Goal: Task Accomplishment & Management: Complete application form

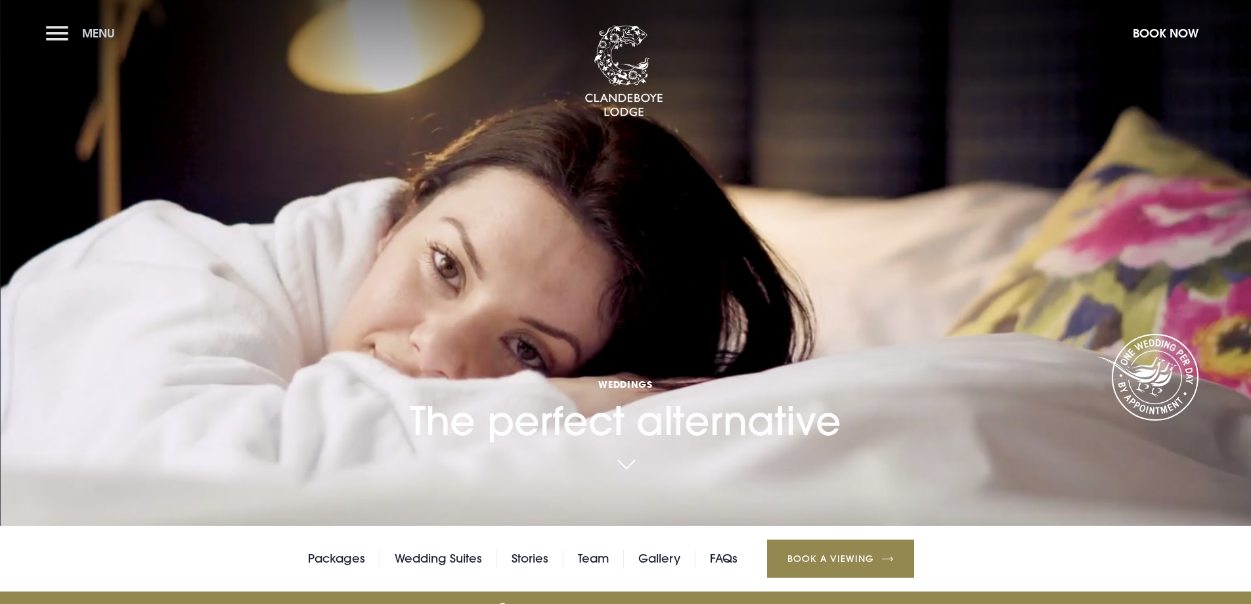
click at [51, 34] on button "Menu" at bounding box center [84, 33] width 76 height 28
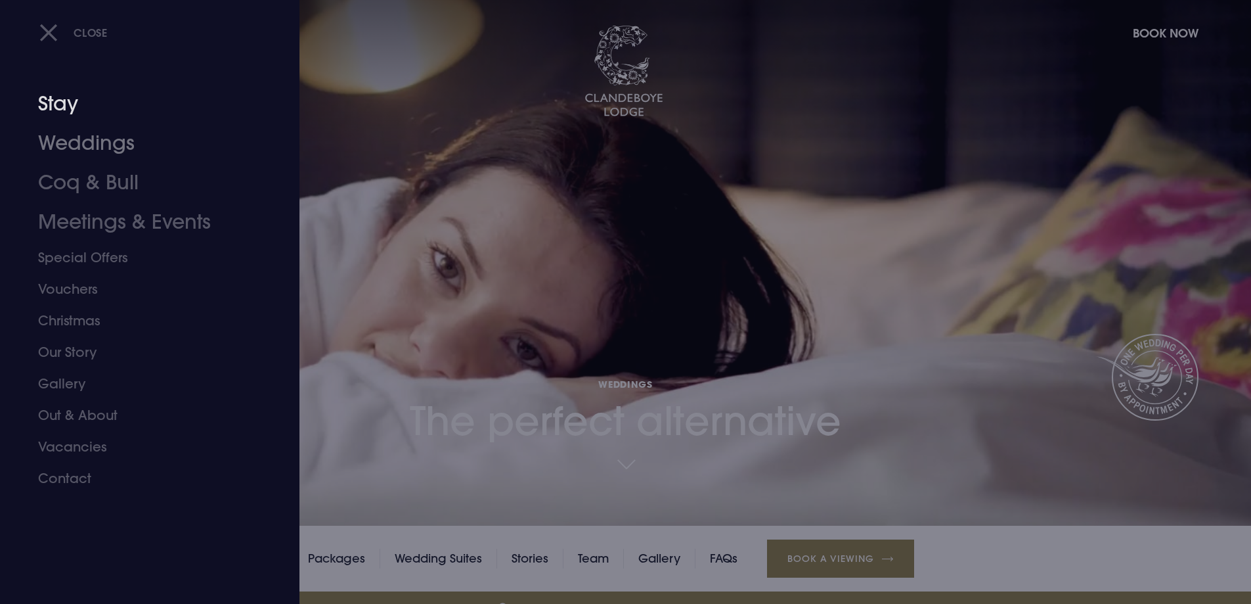
click at [72, 106] on link "Stay" at bounding box center [142, 103] width 208 height 39
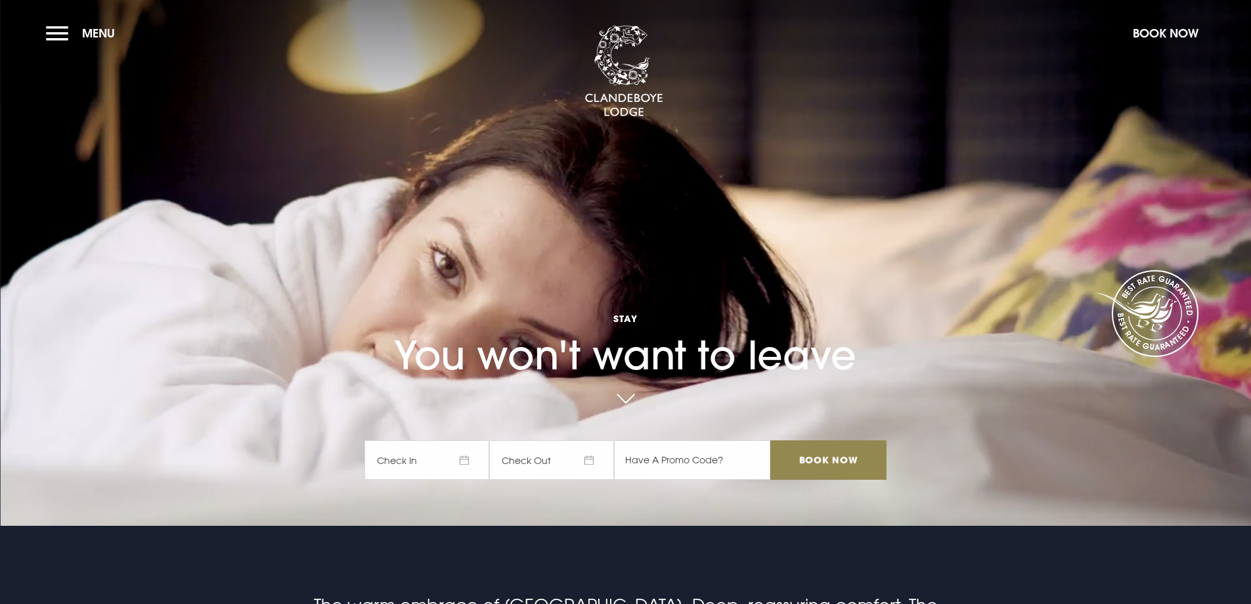
click at [480, 475] on span "Check In" at bounding box center [427, 459] width 125 height 39
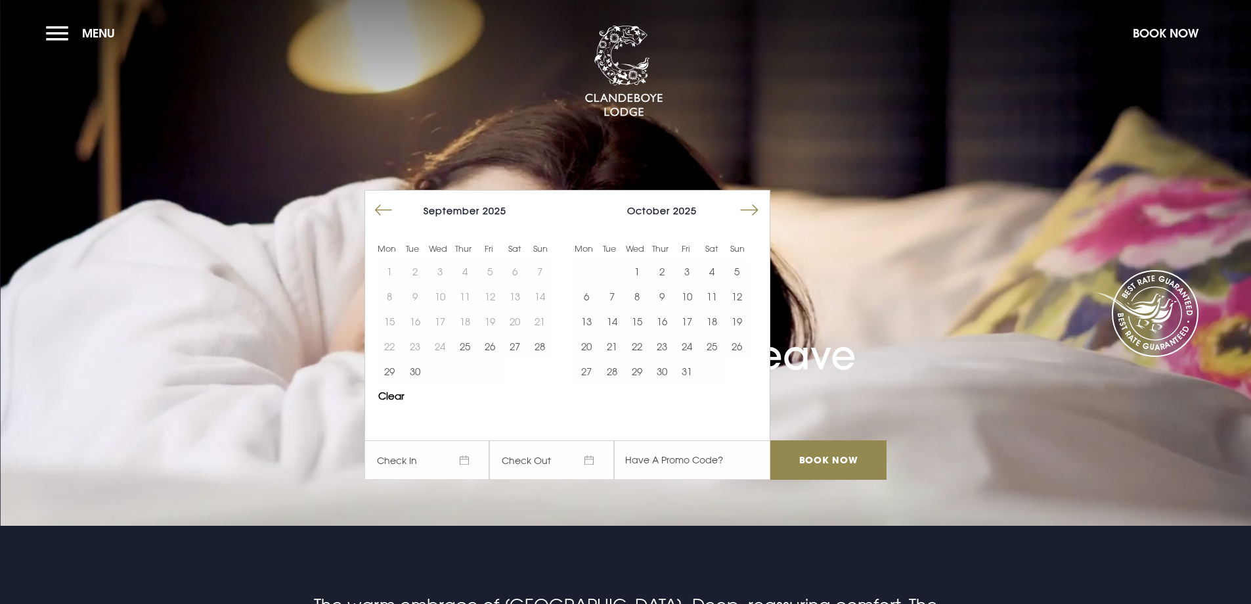
click at [758, 222] on button "Move forward to switch to the next month." at bounding box center [749, 210] width 25 height 25
click at [758, 219] on button "Move forward to switch to the next month." at bounding box center [749, 210] width 25 height 25
click at [757, 217] on button "Move forward to switch to the next month." at bounding box center [749, 210] width 25 height 25
click at [524, 294] on button "10" at bounding box center [515, 296] width 25 height 25
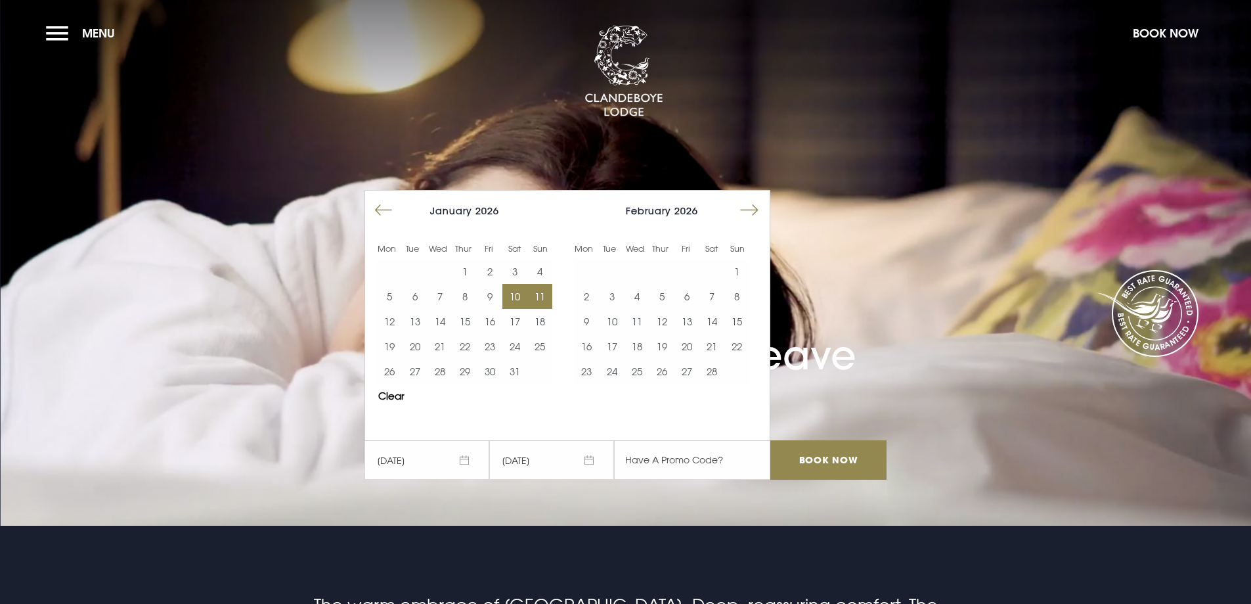
click at [543, 286] on button "11" at bounding box center [539, 296] width 25 height 25
click at [637, 319] on button "11" at bounding box center [637, 321] width 25 height 25
click at [621, 320] on button "10" at bounding box center [611, 321] width 25 height 25
click at [643, 319] on button "11" at bounding box center [637, 321] width 25 height 25
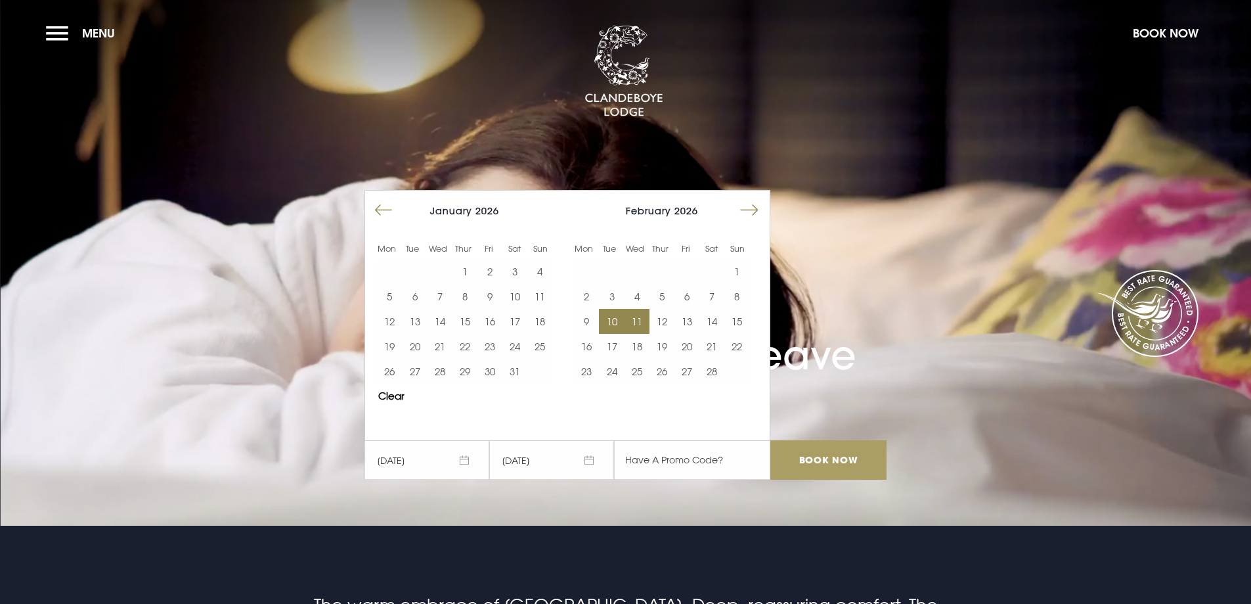
click at [848, 452] on input "Book Now" at bounding box center [829, 459] width 116 height 39
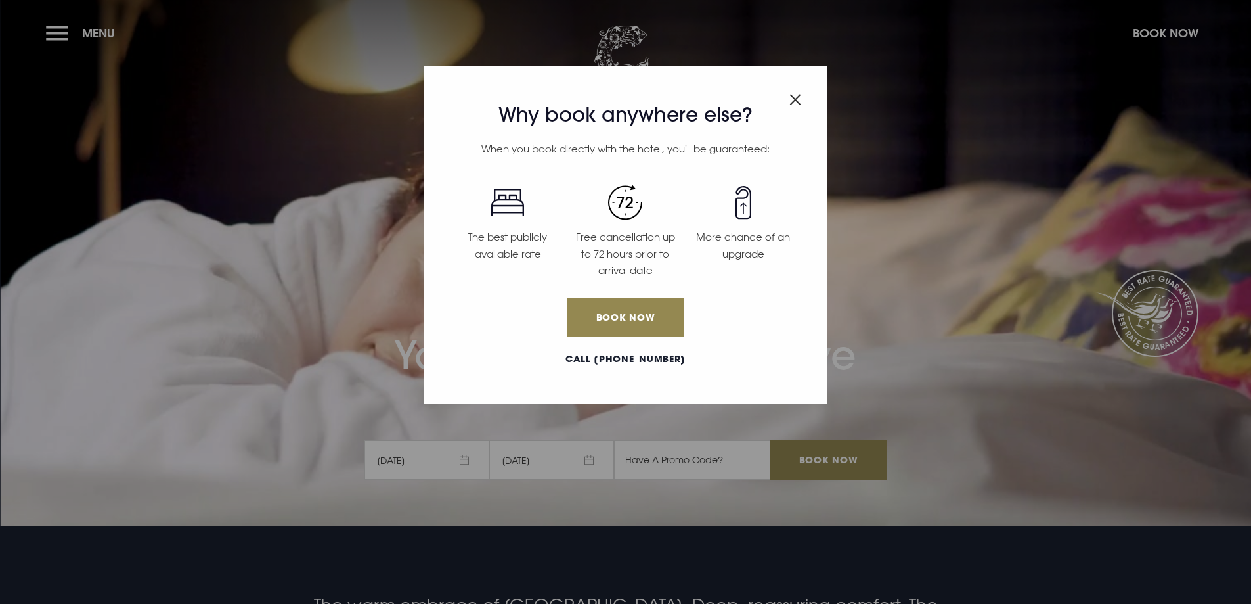
click at [793, 108] on span "Close modal" at bounding box center [796, 97] width 12 height 26
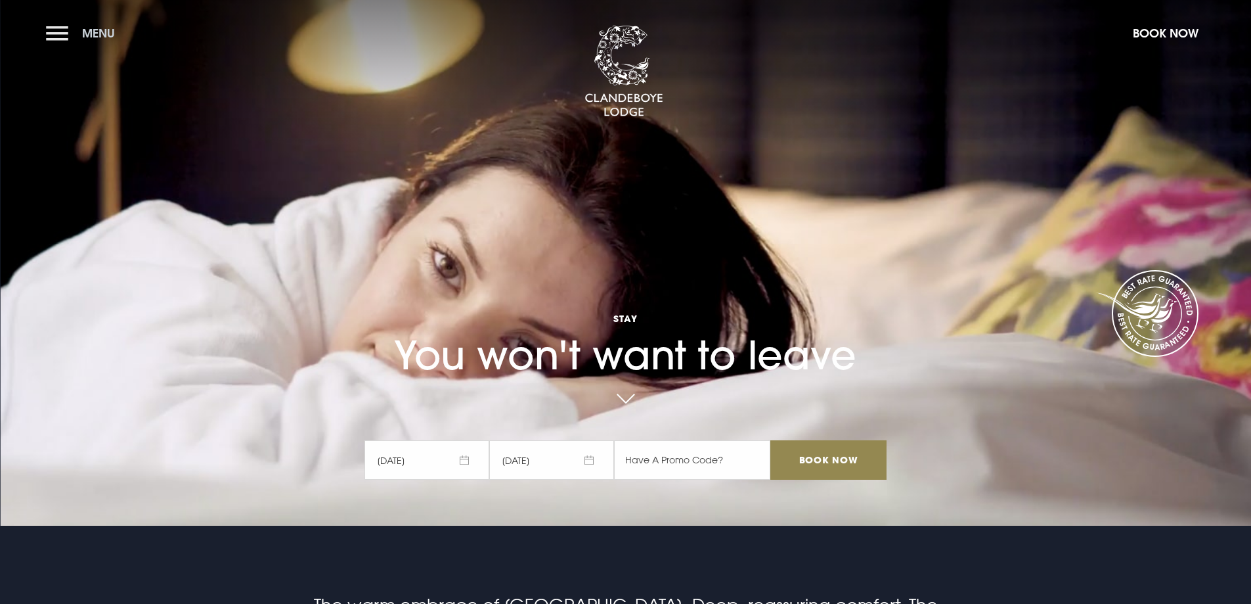
click at [64, 19] on button "Menu" at bounding box center [84, 33] width 76 height 28
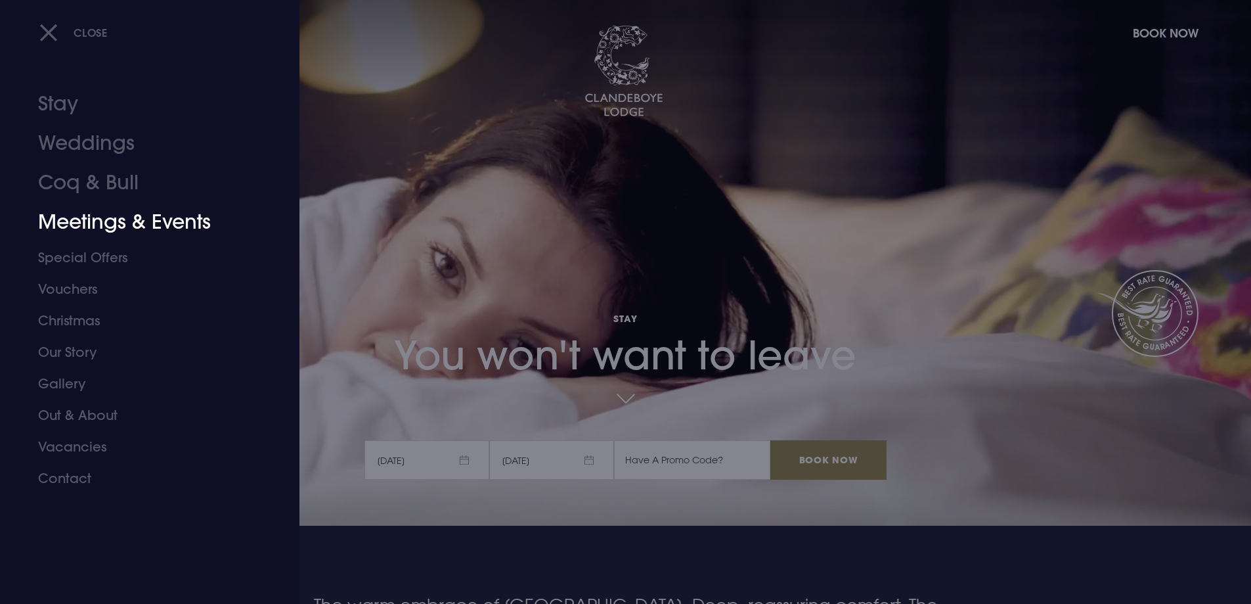
click at [99, 227] on link "Meetings & Events" at bounding box center [142, 221] width 208 height 39
click at [181, 227] on link "Meetings & Events" at bounding box center [142, 221] width 208 height 39
click at [181, 225] on link "Meetings & Events" at bounding box center [142, 221] width 208 height 39
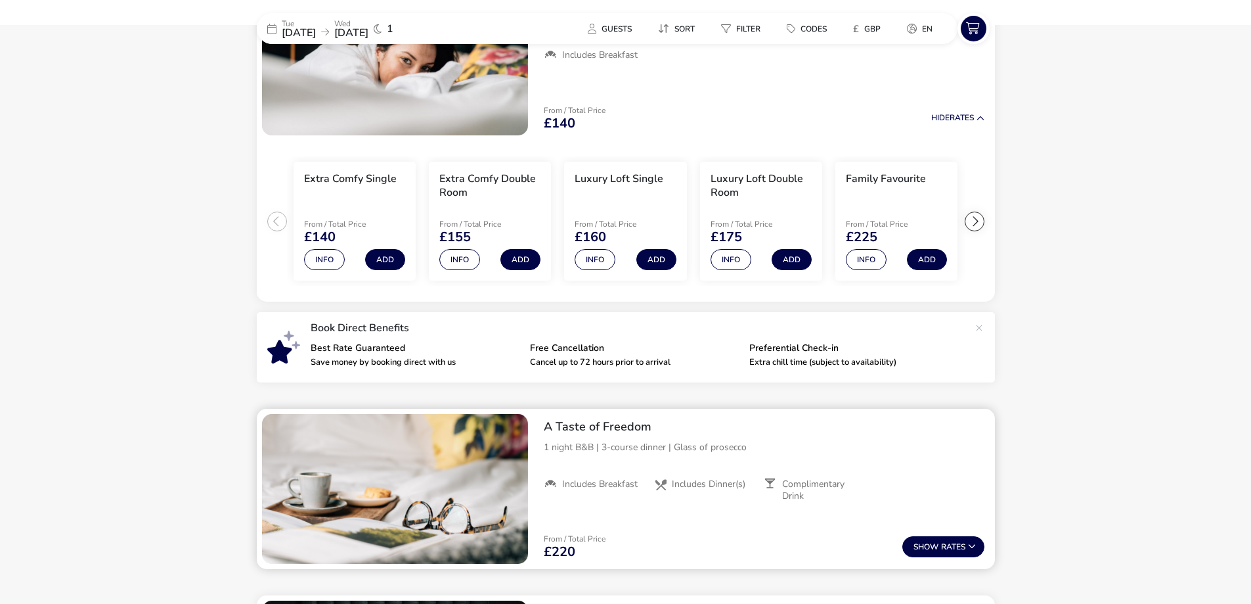
scroll to position [192, 0]
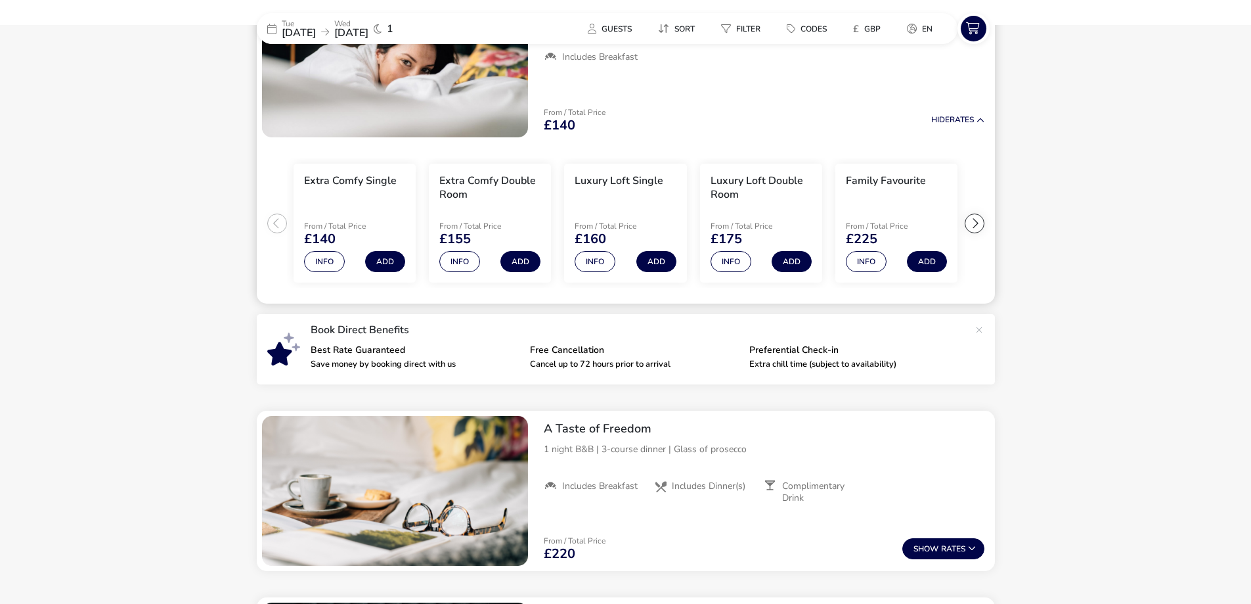
click at [914, 213] on li "Family Favourite From / Total Price £225 Info Add" at bounding box center [897, 224] width 122 height 120
click at [880, 263] on button "Info" at bounding box center [866, 261] width 41 height 21
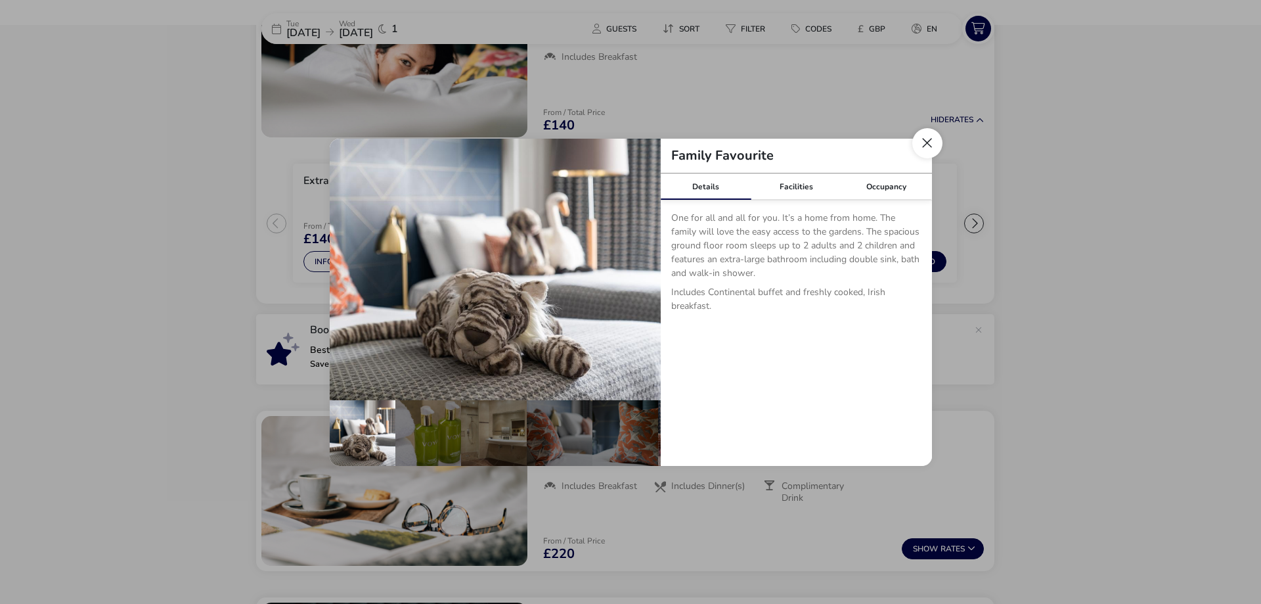
click at [928, 138] on button "Close dialog" at bounding box center [927, 143] width 30 height 30
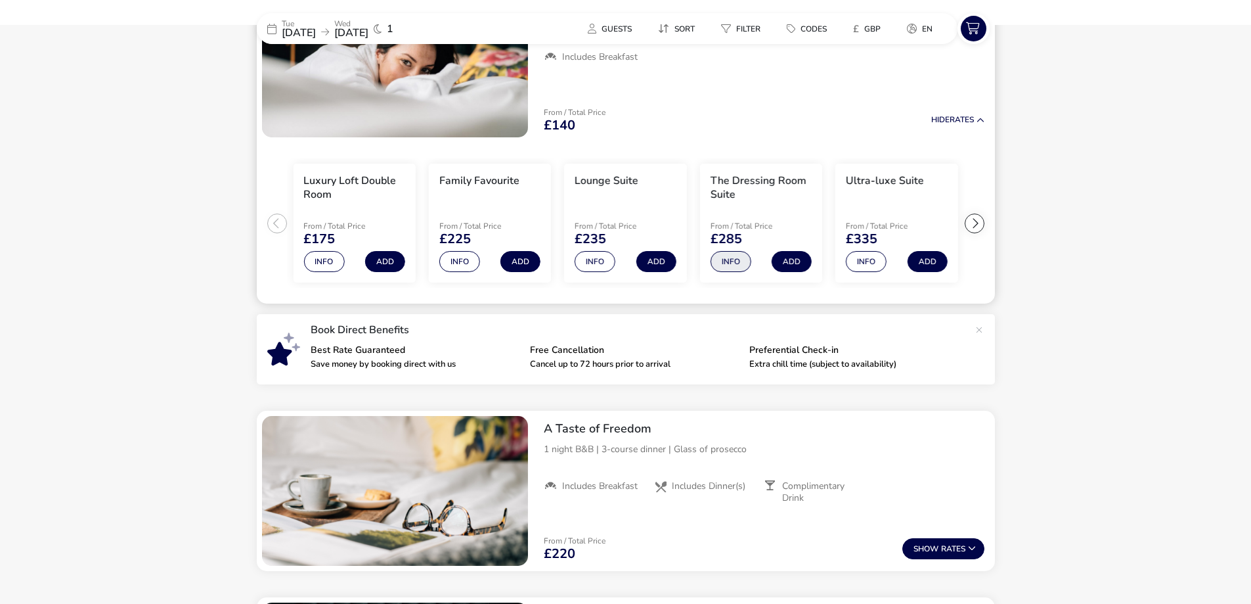
click at [723, 262] on button "Info" at bounding box center [731, 261] width 41 height 21
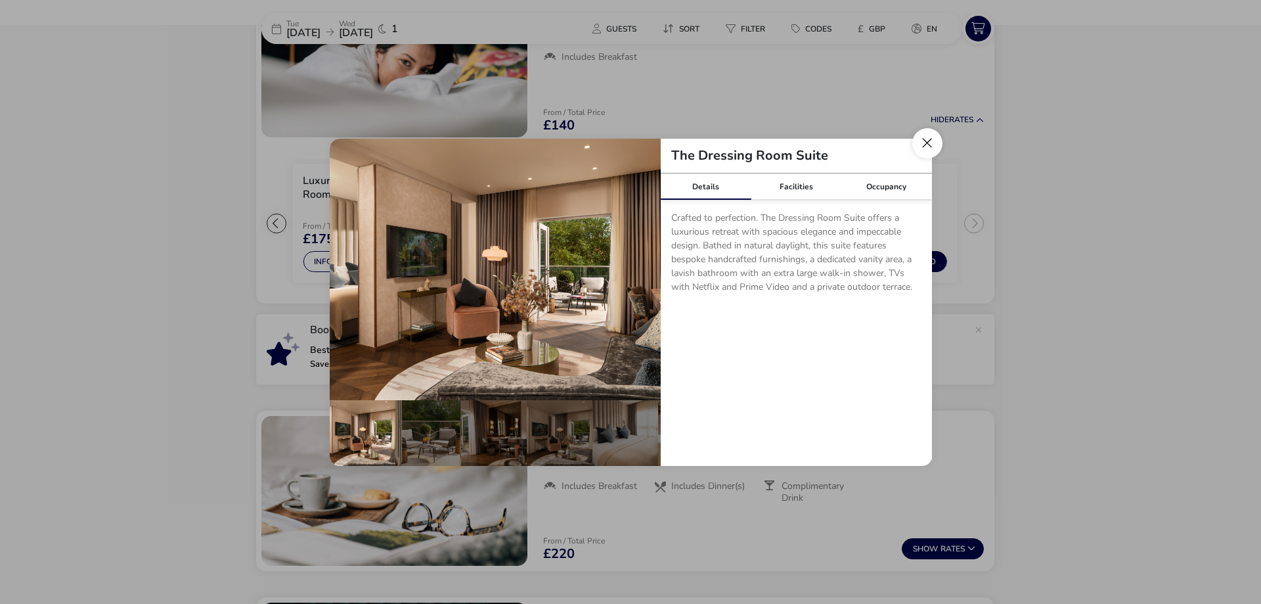
click at [931, 144] on button "Close dialog" at bounding box center [927, 143] width 30 height 30
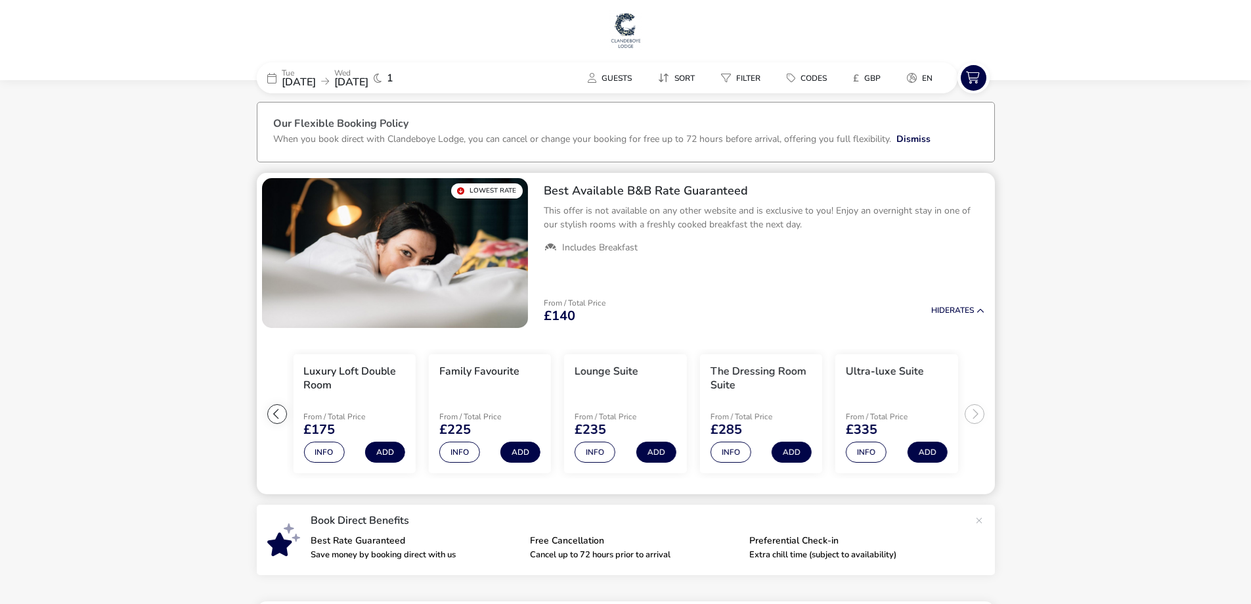
scroll to position [0, 0]
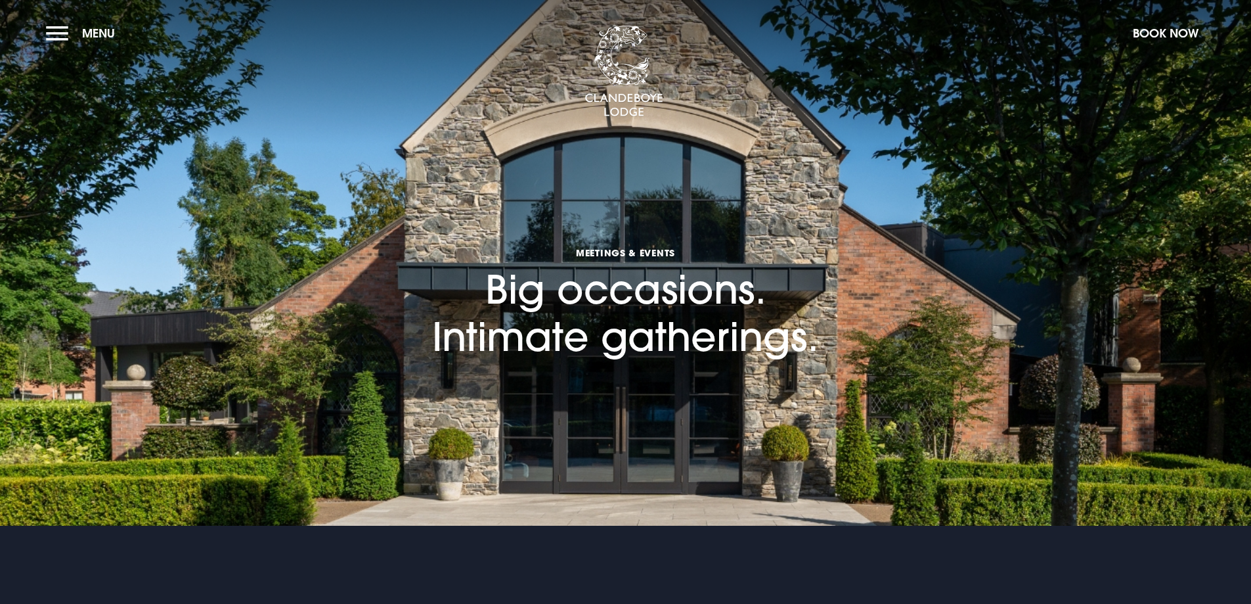
click at [572, 276] on h1 "Meetings & Events Big occasions. Intimate gatherings." at bounding box center [625, 266] width 387 height 188
click at [671, 330] on h1 "Meetings & Events Big occasions. Intimate gatherings." at bounding box center [625, 266] width 387 height 188
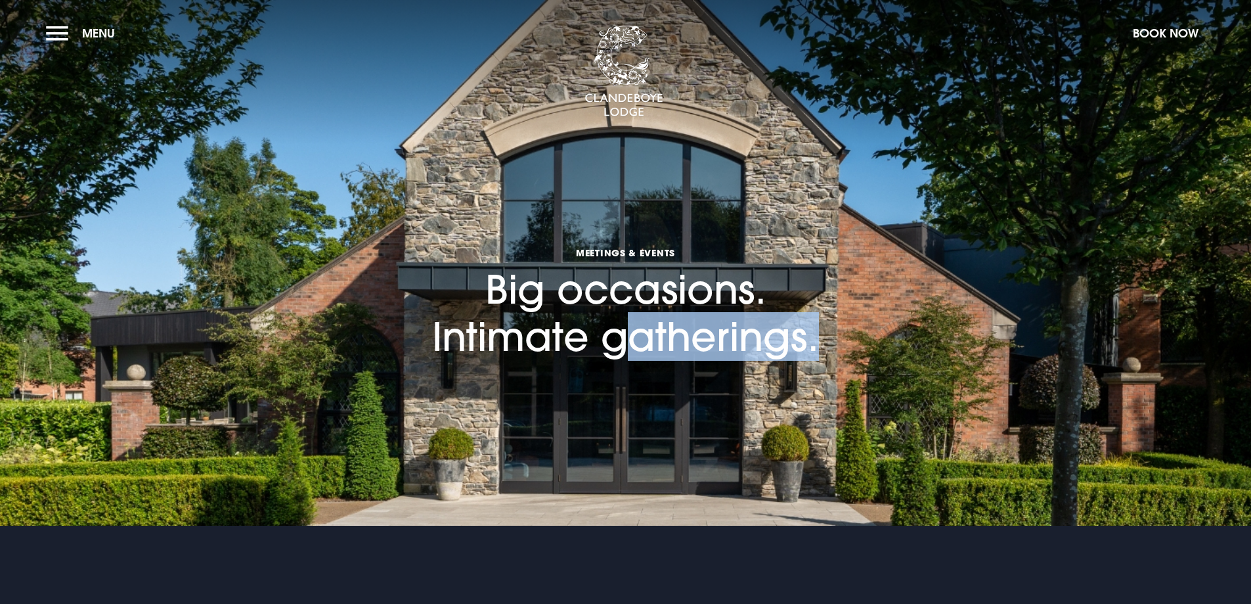
click at [671, 330] on h1 "Meetings & Events Big occasions. Intimate gatherings." at bounding box center [625, 266] width 387 height 188
click at [667, 330] on h1 "Meetings & Events Big occasions. Intimate gatherings." at bounding box center [625, 266] width 387 height 188
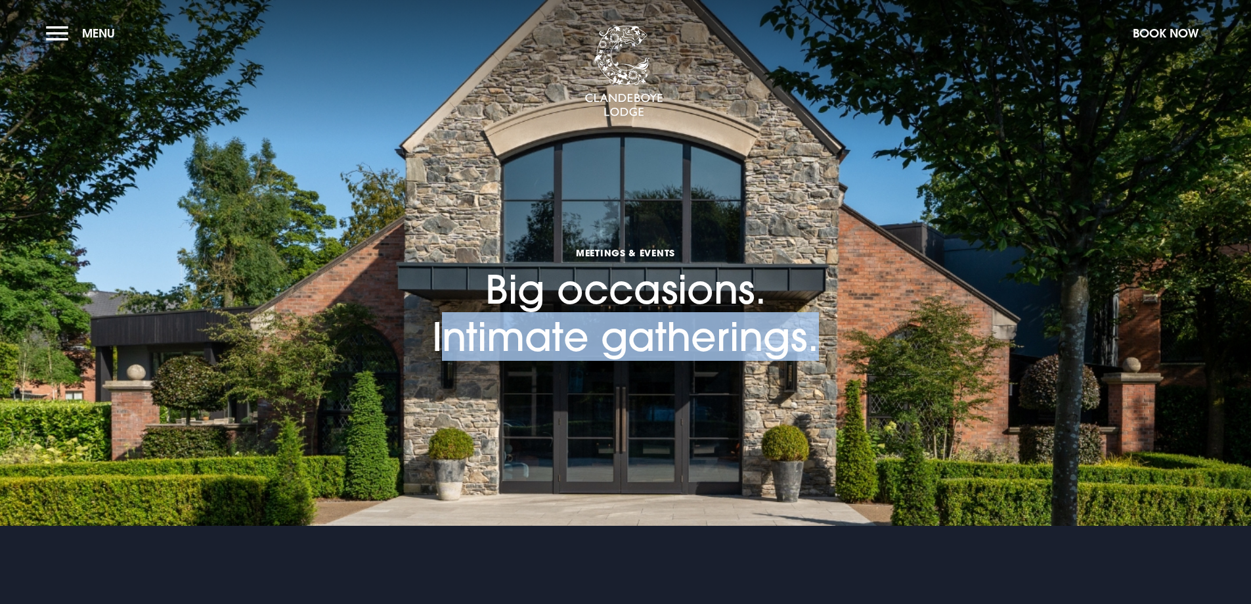
drag, startPoint x: 692, startPoint y: 292, endPoint x: 852, endPoint y: 165, distance: 204.3
click at [711, 272] on h1 "Meetings & Events Big occasions. Intimate gatherings." at bounding box center [625, 266] width 387 height 188
click at [1139, 38] on button "Book Now" at bounding box center [1166, 33] width 79 height 28
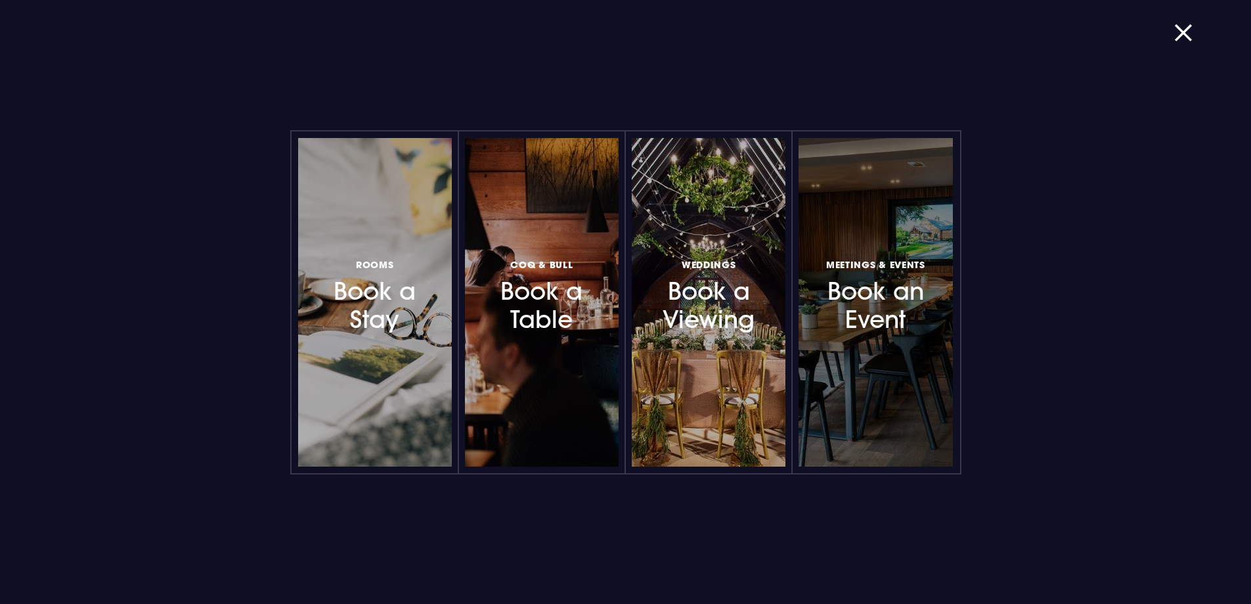
click at [855, 288] on h3 "Meetings & Events Book an Event" at bounding box center [875, 295] width 114 height 78
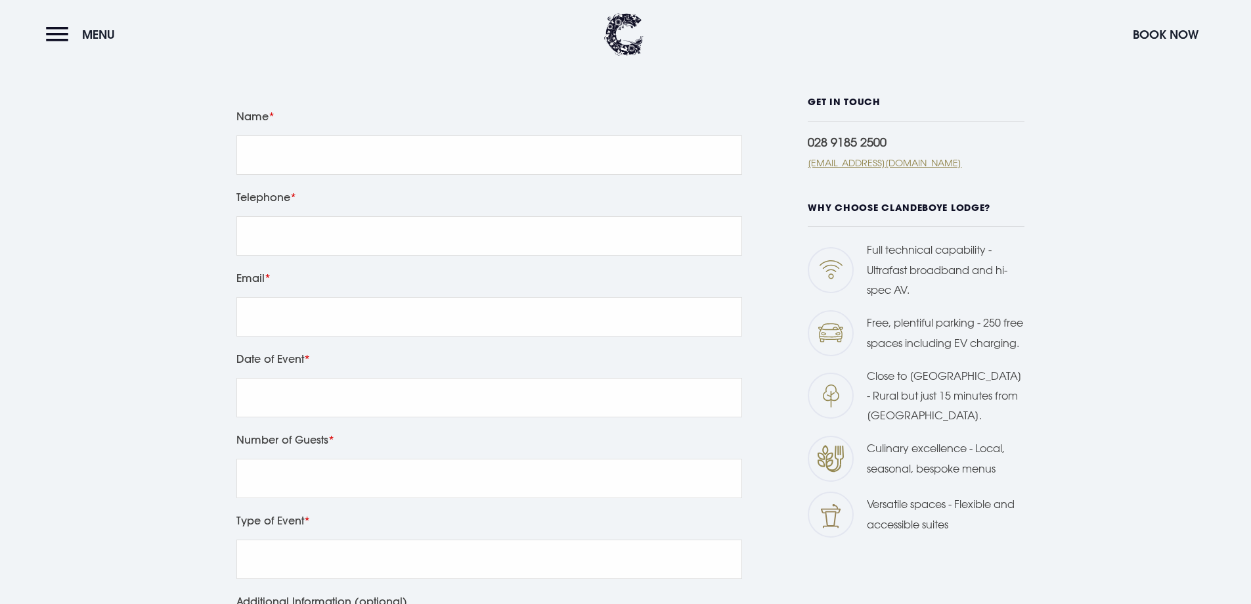
scroll to position [394, 0]
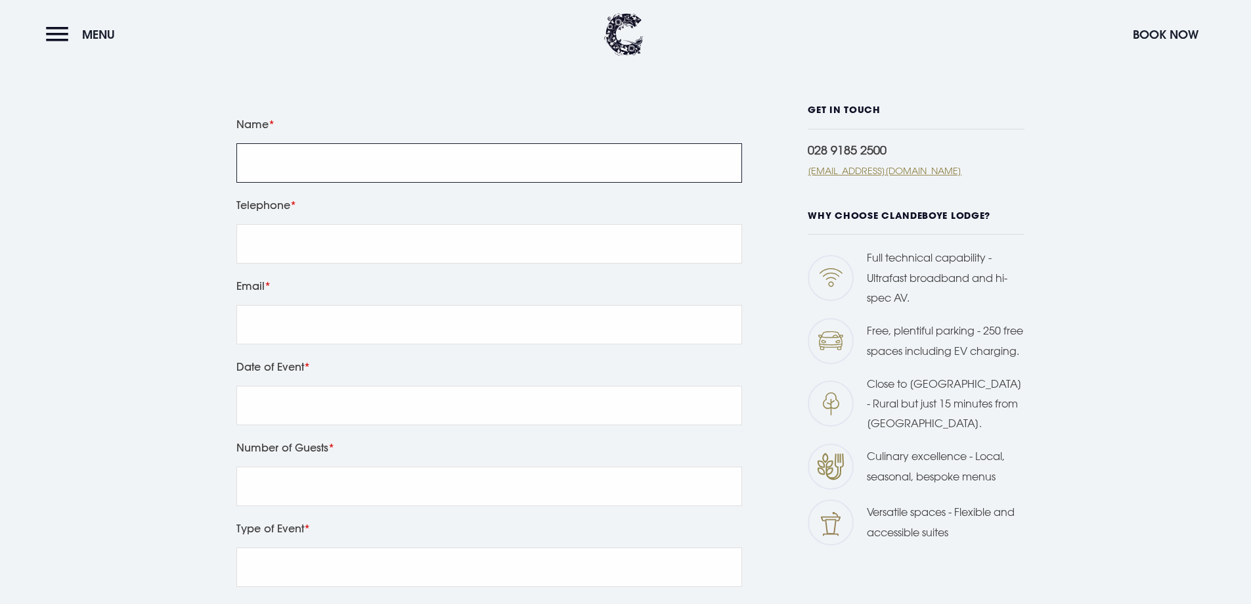
click at [381, 143] on input "Name" at bounding box center [489, 162] width 506 height 39
type input "bb"
click at [338, 224] on input "tel" at bounding box center [489, 243] width 506 height 39
type input "0772536 2626"
click at [319, 305] on input "Email" at bounding box center [489, 324] width 506 height 39
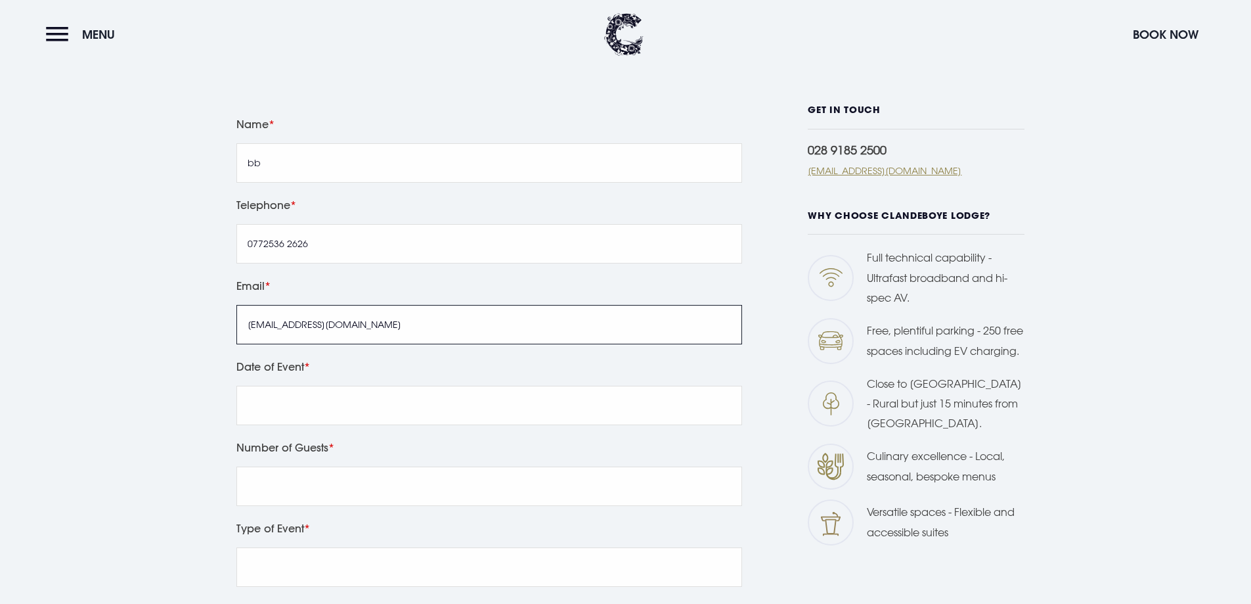
type input "[EMAIL_ADDRESS][DOMAIN_NAME]"
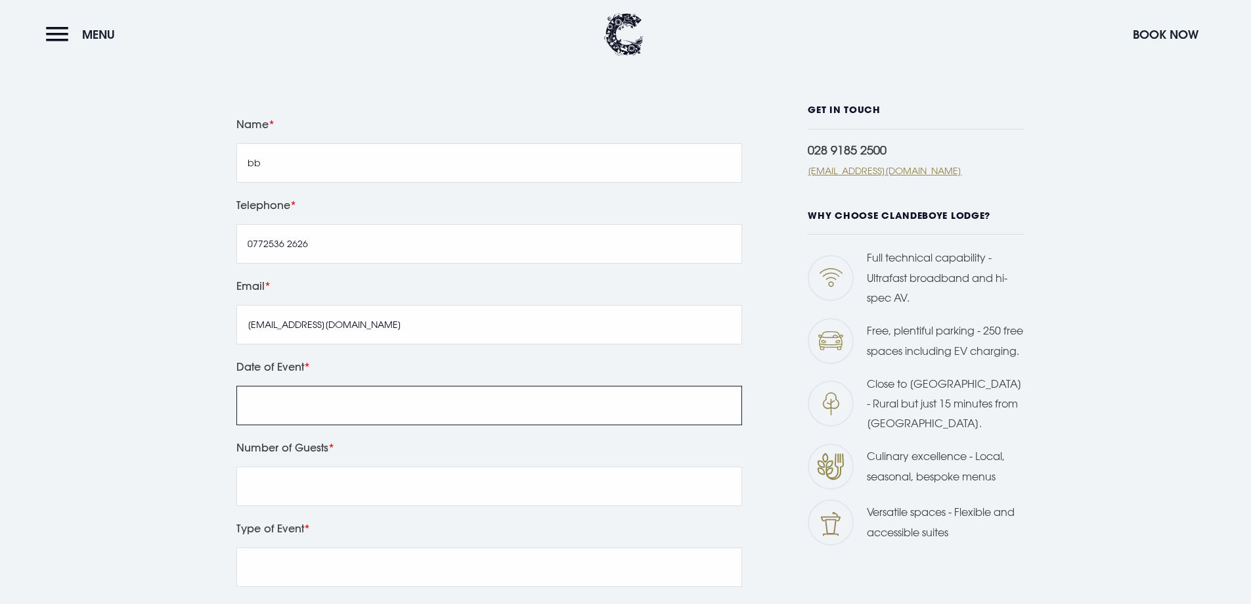
click at [360, 386] on input "datetime" at bounding box center [489, 405] width 506 height 39
type input "f"
type input "05/02"
type input "/"
type input "2026/01/01"
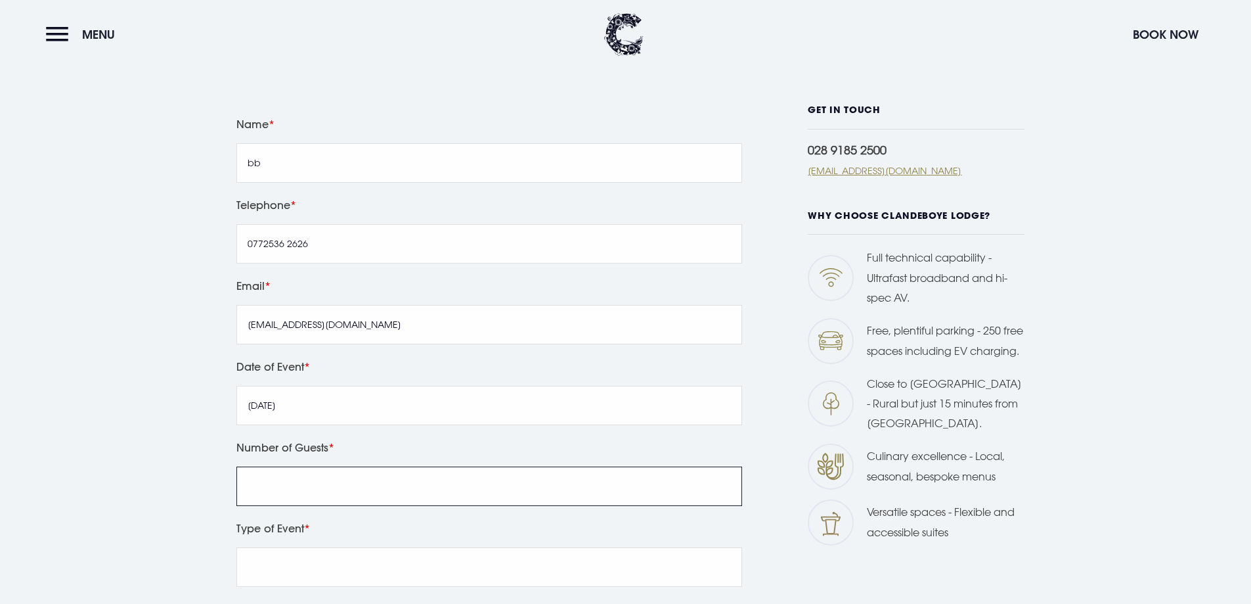
click at [359, 466] on input "Number of Guests" at bounding box center [489, 485] width 506 height 39
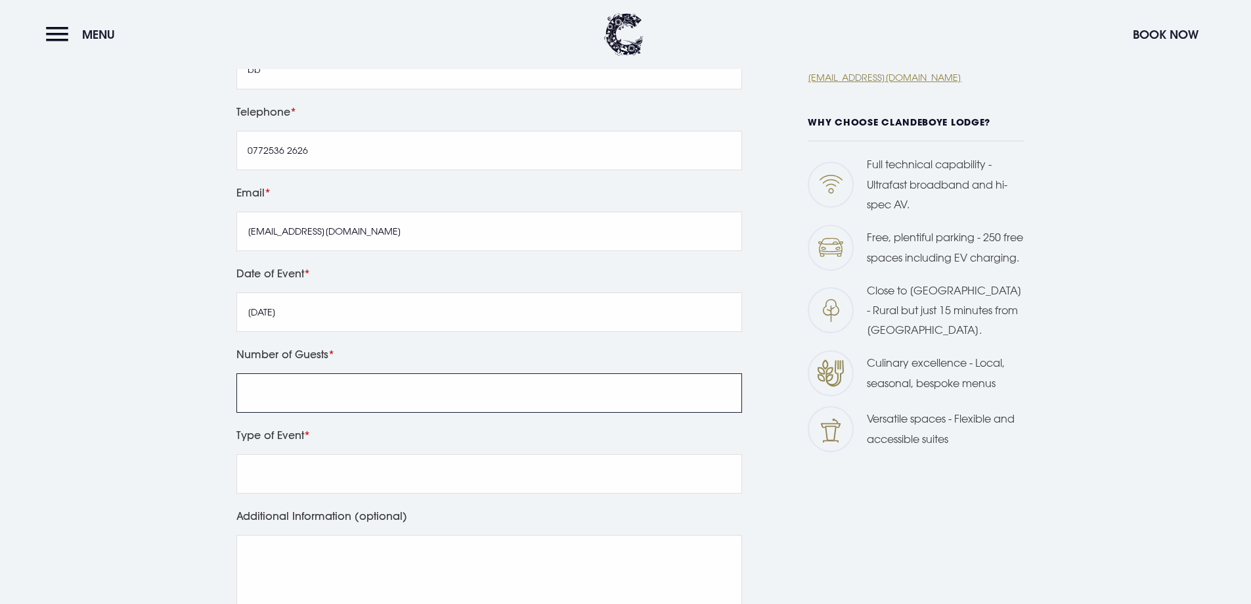
scroll to position [526, 0]
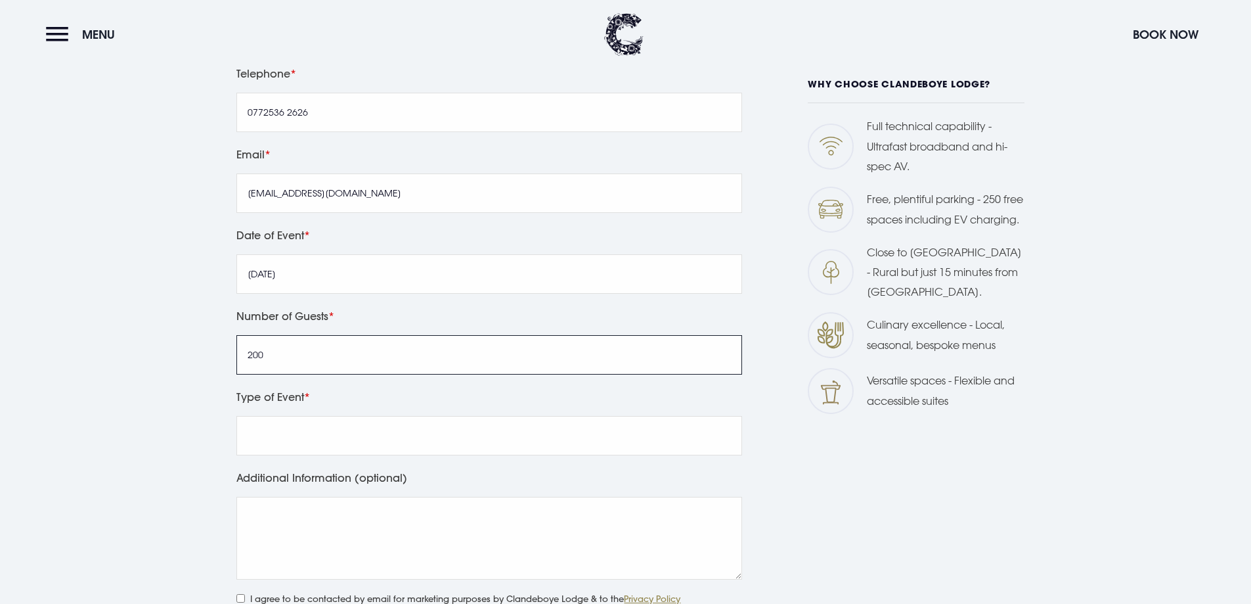
type input "200"
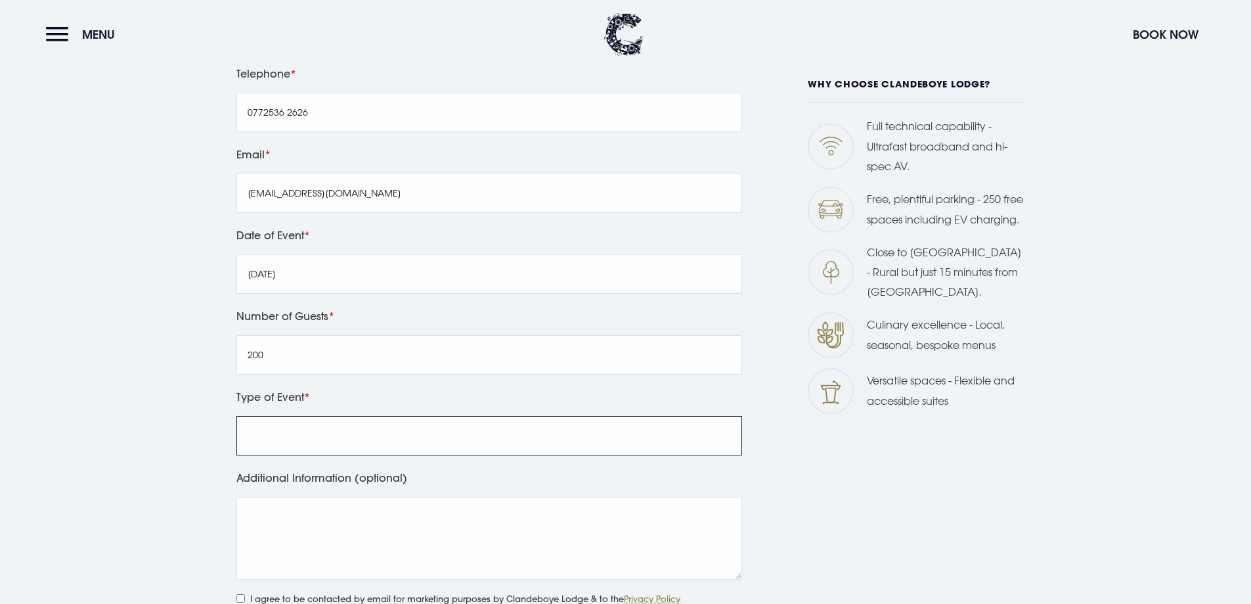
click at [317, 416] on input "Type of Event" at bounding box center [489, 435] width 506 height 39
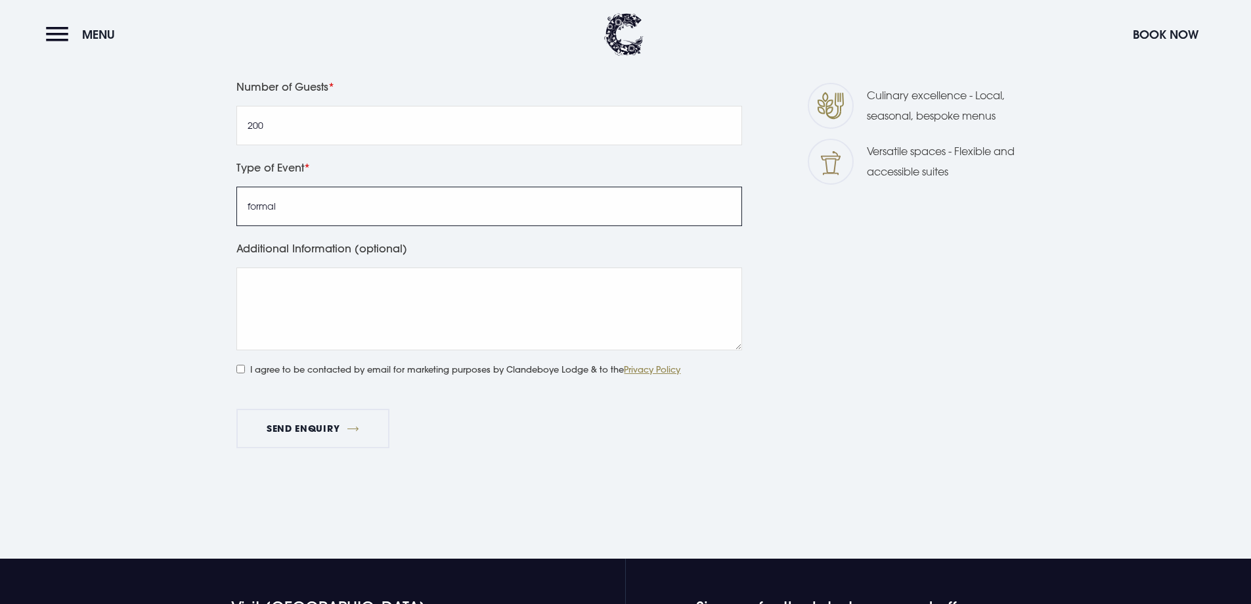
scroll to position [788, 0]
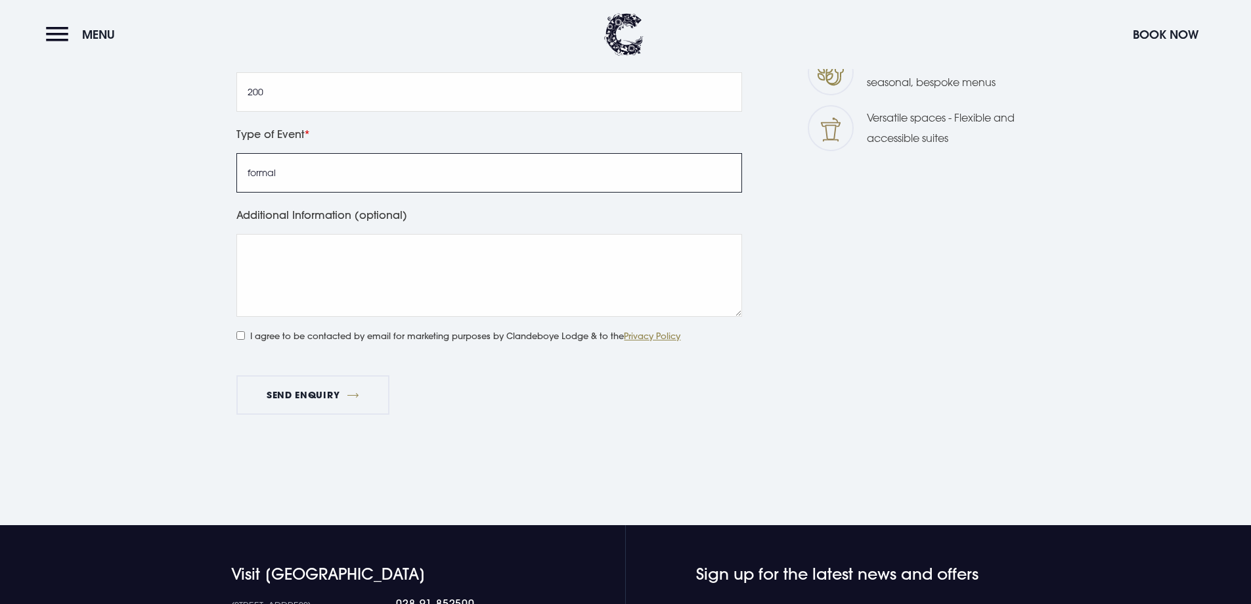
type input "formal"
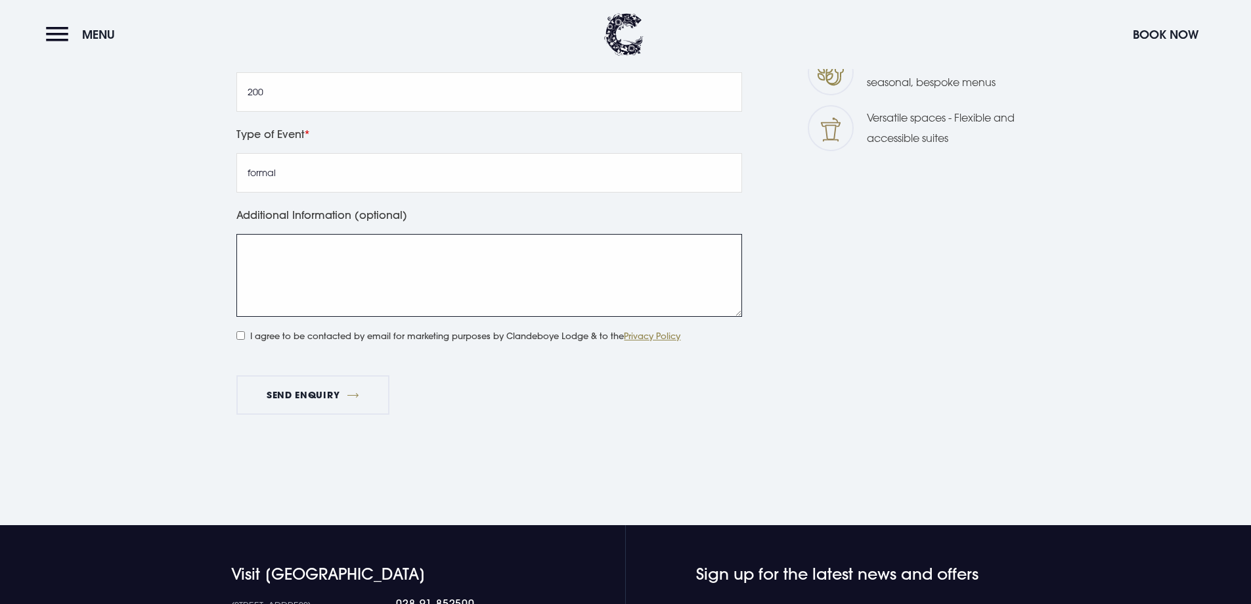
click at [330, 247] on textarea "Additional Information (optional)" at bounding box center [489, 275] width 506 height 83
click at [235, 330] on div "I agree to be contacted by email for marketing purposes by Clandeboye Lodge & t…" at bounding box center [489, 342] width 515 height 24
click at [242, 331] on input "I agree to be contacted by email for marketing purposes by Clandeboye Lodge & t…" at bounding box center [240, 335] width 9 height 9
checkbox input "true"
click at [296, 375] on button "Send Enquiry" at bounding box center [312, 394] width 152 height 39
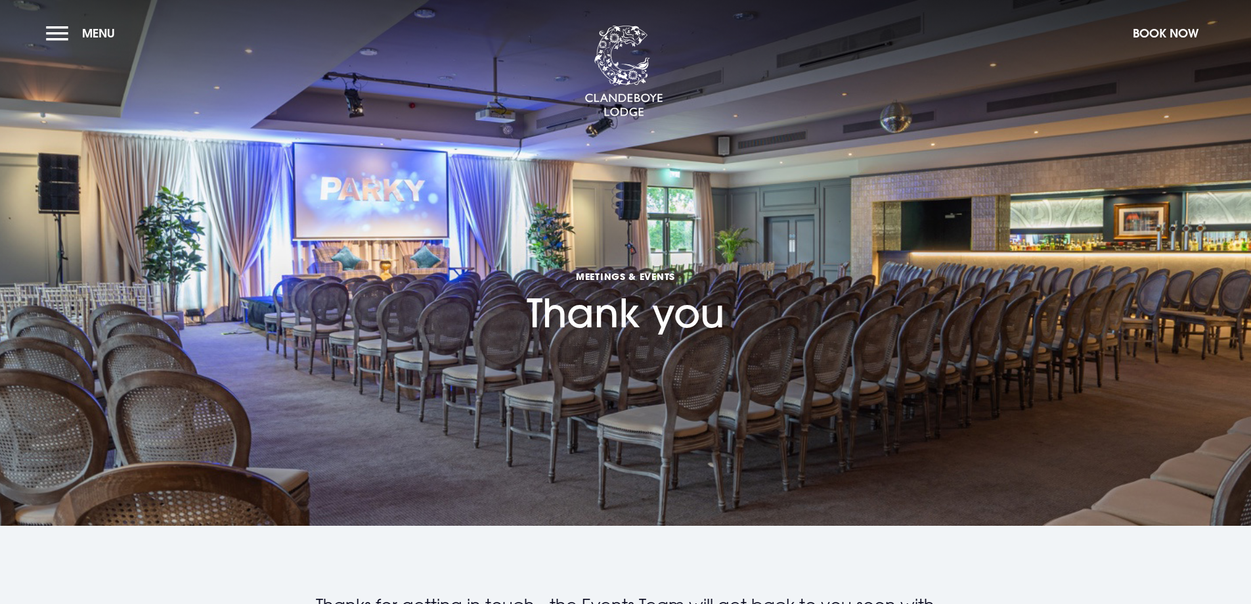
click at [608, 289] on h1 "Meetings & Events Thank you" at bounding box center [626, 266] width 198 height 141
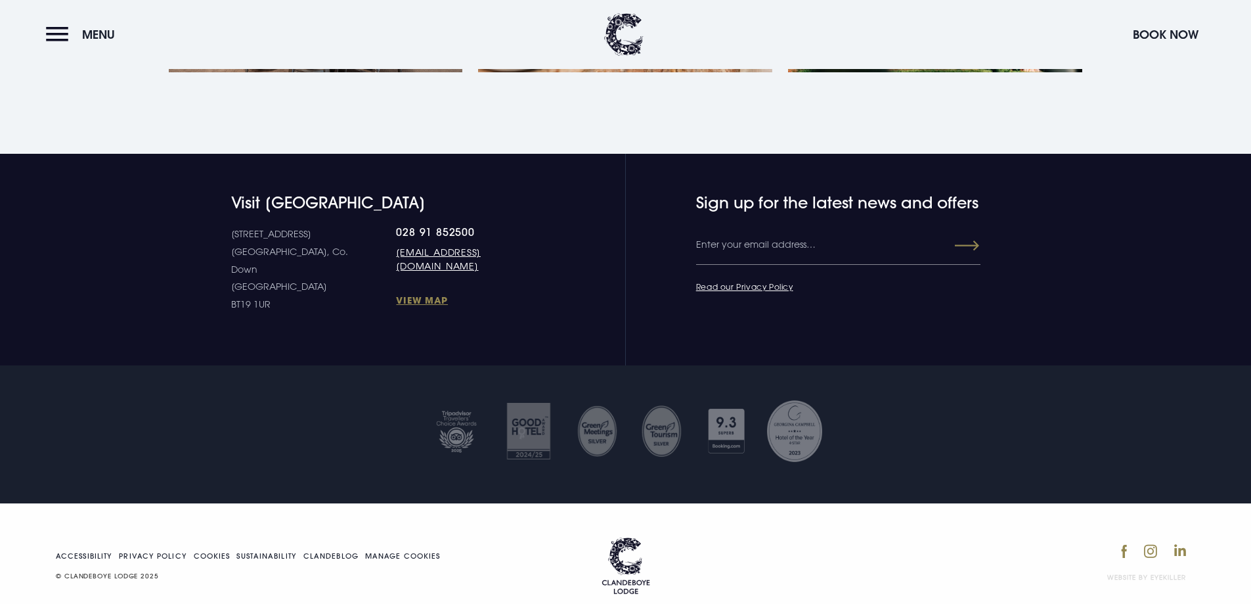
scroll to position [940, 0]
